Goal: Task Accomplishment & Management: Use online tool/utility

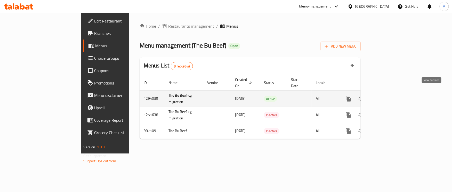
click at [389, 95] on icon "enhanced table" at bounding box center [385, 98] width 6 height 6
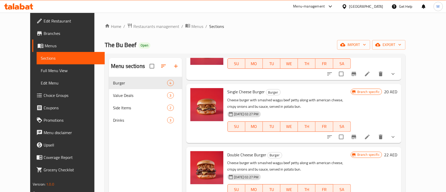
scroll to position [66, 0]
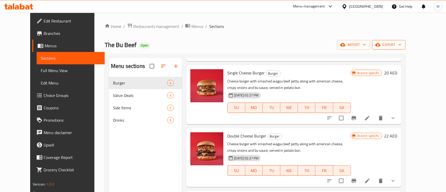
click at [405, 40] on button "export" at bounding box center [388, 45] width 33 height 10
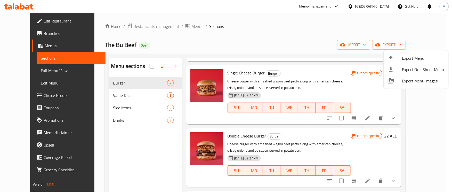
click at [313, 27] on div at bounding box center [226, 96] width 452 height 192
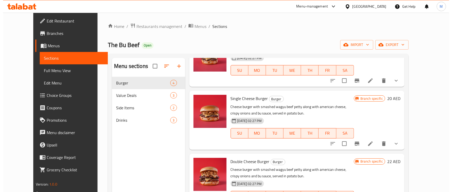
scroll to position [0, 0]
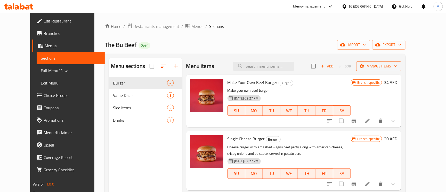
click at [397, 69] on span "Manage items" at bounding box center [378, 66] width 37 height 6
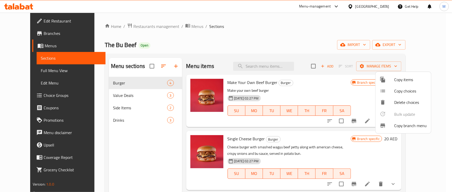
click at [406, 124] on span "Copy branch menu" at bounding box center [410, 125] width 33 height 6
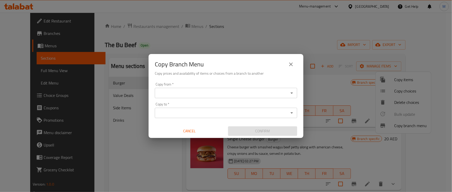
click at [257, 92] on input "Copy from   *" at bounding box center [221, 92] width 131 height 7
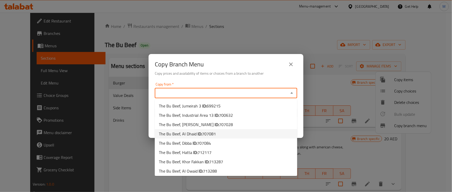
click at [210, 131] on span "707081" at bounding box center [209, 134] width 14 height 8
type input "The Bu Beef, Al Dhaid"
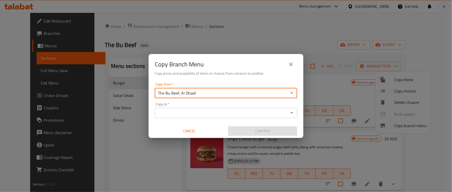
click at [214, 115] on input "Copy to   *" at bounding box center [221, 112] width 131 height 7
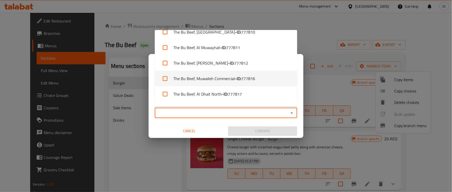
scroll to position [268, 0]
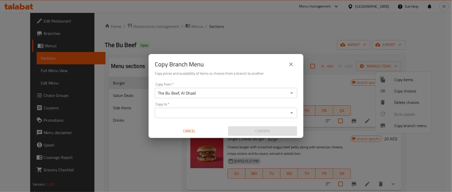
click at [224, 116] on input "Copy to   *" at bounding box center [221, 112] width 131 height 7
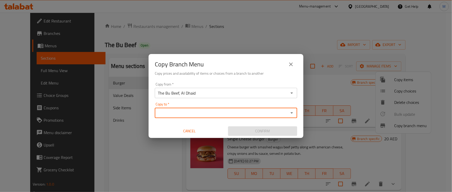
drag, startPoint x: 219, startPoint y: 107, endPoint x: 222, endPoint y: 109, distance: 3.1
click at [220, 107] on div "Copy to   * Copy to *" at bounding box center [226, 110] width 142 height 16
click at [222, 110] on input "Copy to   *" at bounding box center [221, 112] width 131 height 7
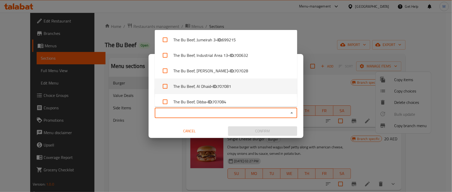
scroll to position [155, 0]
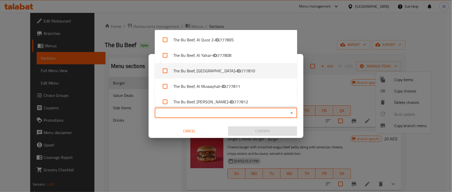
click at [241, 70] on span "777810" at bounding box center [248, 71] width 14 height 6
checkbox input "true"
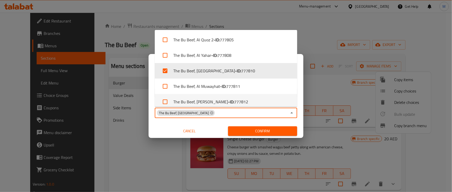
click at [248, 128] on span "Confirm" at bounding box center [262, 131] width 61 height 6
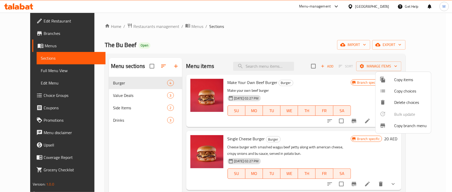
click at [408, 126] on span "Copy branch menu" at bounding box center [410, 125] width 33 height 6
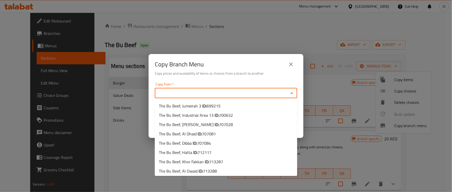
click at [238, 92] on input "Copy from   *" at bounding box center [221, 92] width 131 height 7
click at [213, 134] on span "707081" at bounding box center [209, 134] width 14 height 8
type input "The Bu Beef, Al Dhaid"
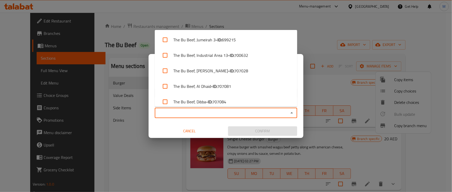
click at [211, 115] on input "Copy to   *" at bounding box center [221, 112] width 131 height 7
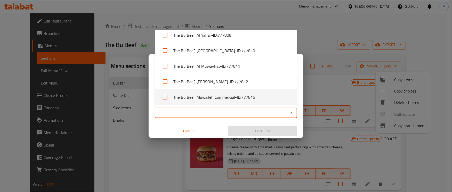
scroll to position [193, 0]
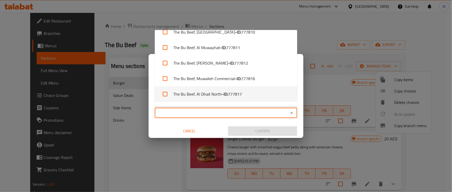
click at [232, 93] on span "777817" at bounding box center [235, 94] width 14 height 6
checkbox input "true"
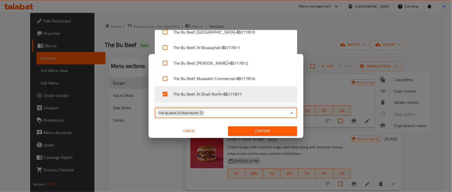
click at [262, 131] on span "Confirm" at bounding box center [262, 131] width 61 height 6
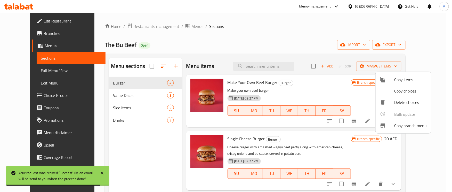
click at [394, 66] on div at bounding box center [226, 96] width 452 height 192
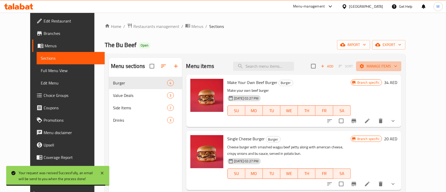
click at [394, 66] on span "Manage items" at bounding box center [378, 66] width 37 height 6
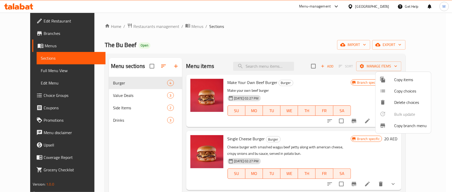
click at [398, 117] on ul "Copy items Copy choices Delete choices Bulk update 0 Copy branch menu" at bounding box center [402, 102] width 55 height 61
click at [399, 126] on span "Copy branch menu" at bounding box center [410, 125] width 33 height 6
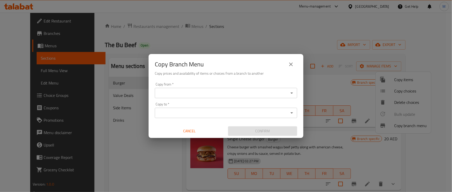
click at [216, 96] on div "Copy from *" at bounding box center [226, 93] width 142 height 10
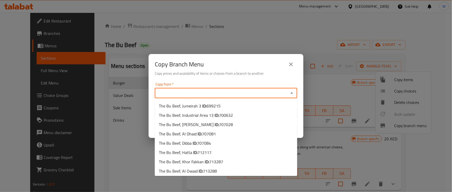
click at [219, 92] on input "Copy from   *" at bounding box center [221, 92] width 131 height 7
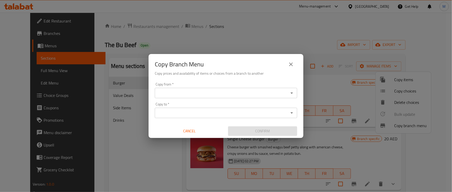
click at [239, 95] on input "Copy from   *" at bounding box center [221, 92] width 131 height 7
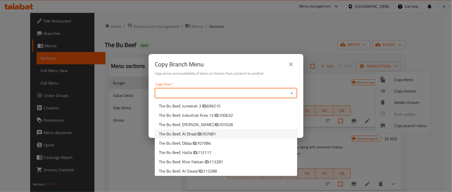
click at [212, 133] on span "707081" at bounding box center [209, 134] width 14 height 8
type input "The Bu Beef, Al Dhaid"
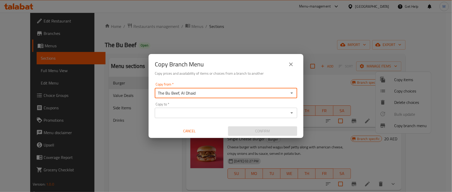
click at [194, 104] on div "Copy to   * Copy to *" at bounding box center [226, 110] width 142 height 16
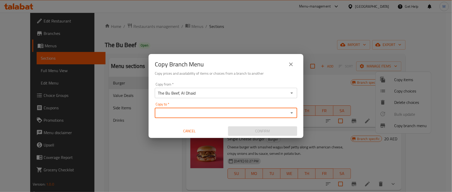
click at [208, 109] on input "Copy to   *" at bounding box center [221, 112] width 131 height 7
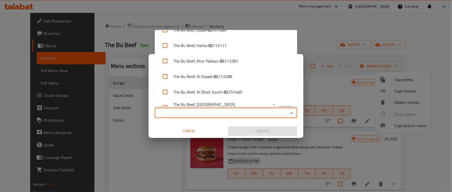
scroll to position [77, 0]
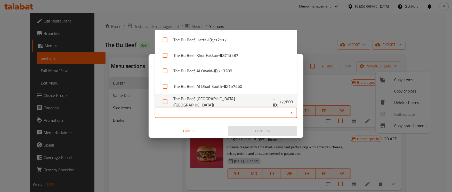
click at [279, 102] on span "777803" at bounding box center [286, 101] width 14 height 6
checkbox input "true"
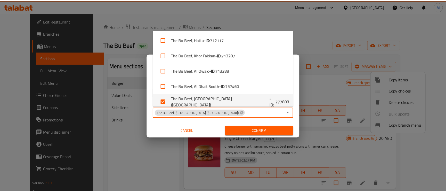
scroll to position [81, 0]
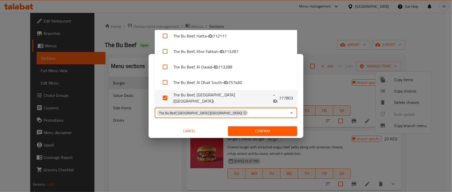
click at [255, 130] on span "Confirm" at bounding box center [262, 131] width 61 height 6
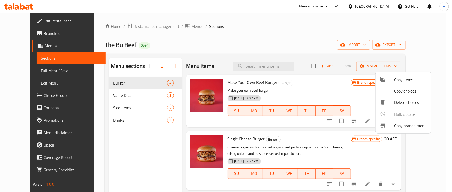
click at [385, 6] on div at bounding box center [226, 96] width 452 height 192
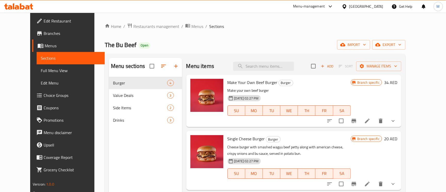
click at [364, 7] on div "[GEOGRAPHIC_DATA]" at bounding box center [366, 7] width 34 height 6
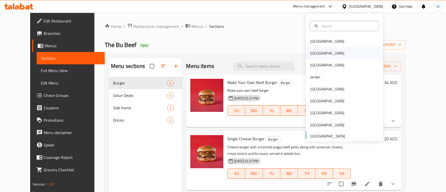
click at [330, 53] on div "[GEOGRAPHIC_DATA]" at bounding box center [344, 53] width 77 height 12
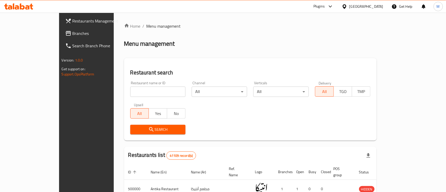
click at [72, 35] on span "Branches" at bounding box center [100, 33] width 57 height 6
